Goal: Information Seeking & Learning: Learn about a topic

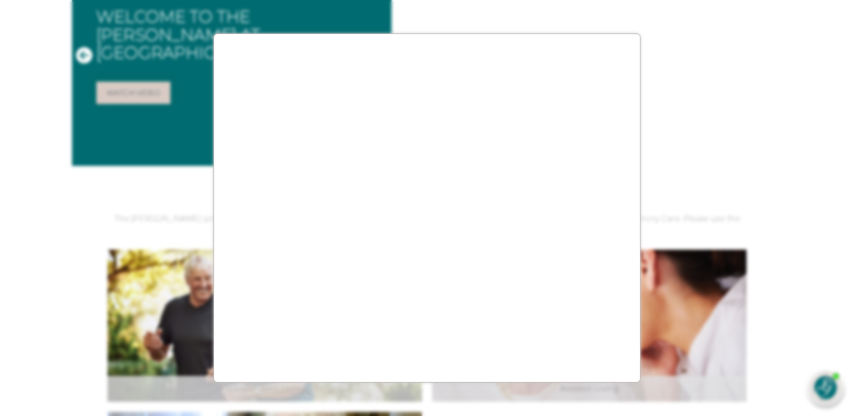
scroll to position [67, 0]
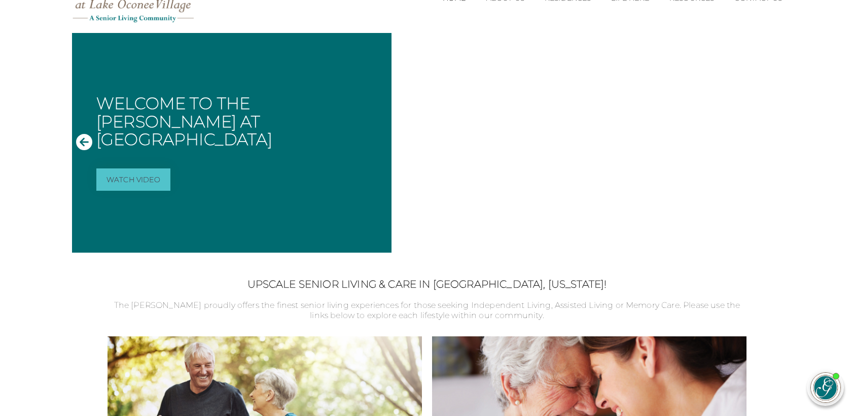
click at [131, 168] on link "Watch Video" at bounding box center [133, 179] width 74 height 22
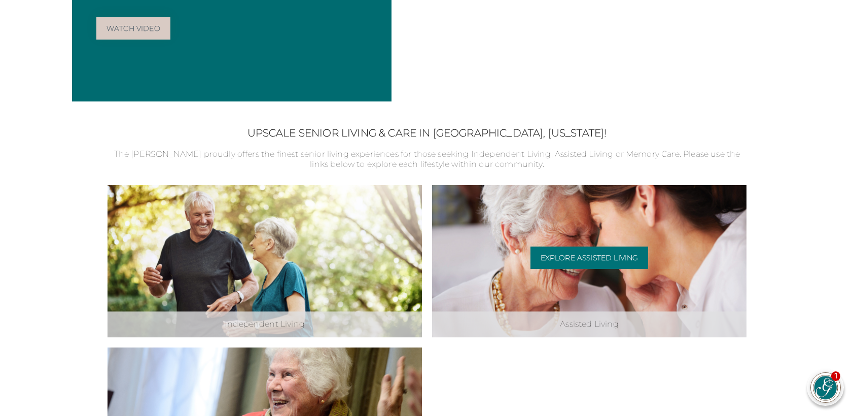
scroll to position [270, 0]
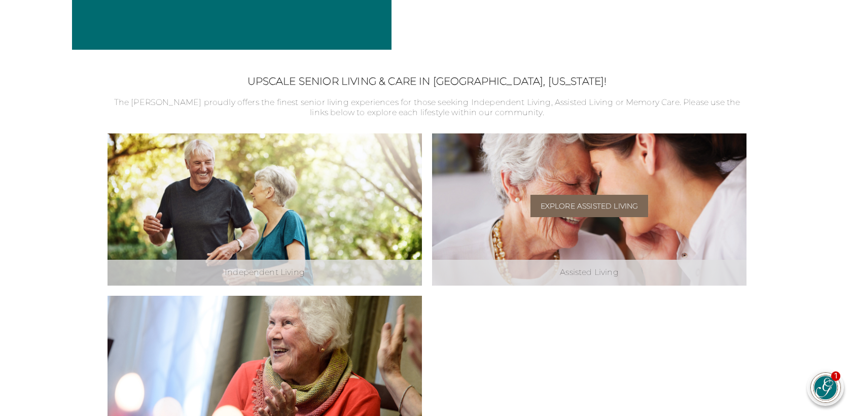
click at [574, 203] on link "Explore Assisted Living" at bounding box center [589, 206] width 118 height 22
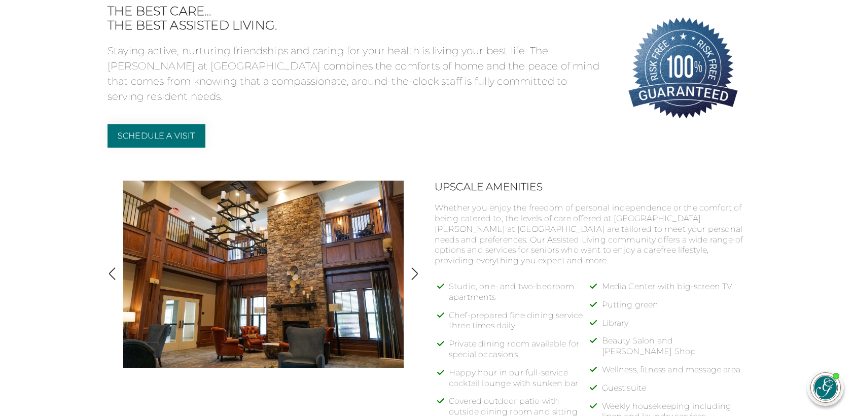
scroll to position [406, 0]
